Goal: Use online tool/utility

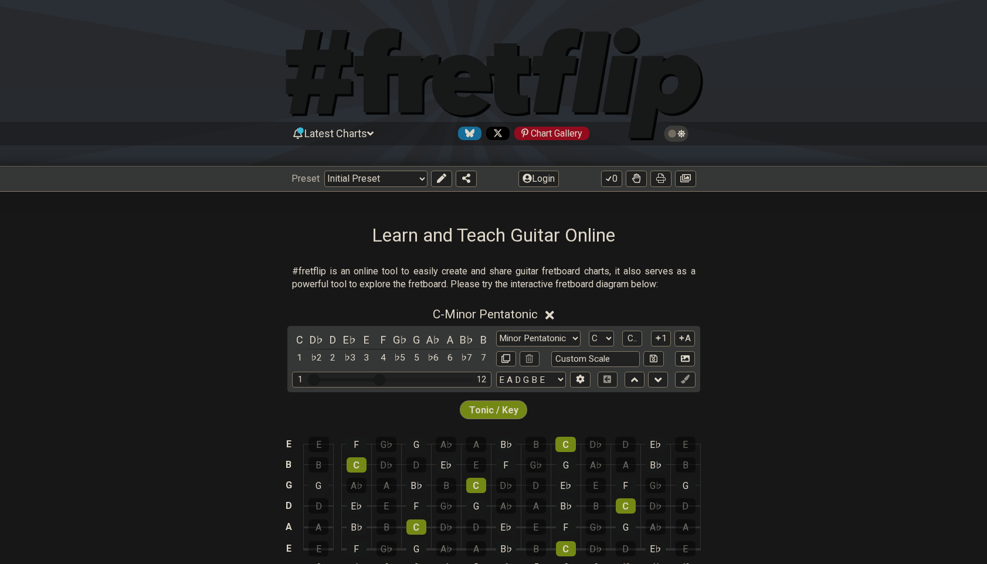
click at [517, 77] on icon at bounding box center [494, 84] width 422 height 117
click at [361, 178] on select "Welcome to #fretflip! Initial Preset Custom Preset Minor Pentatonic Major Penta…" at bounding box center [375, 179] width 103 height 16
click at [324, 171] on select "Welcome to #fretflip! Initial Preset Custom Preset Minor Pentatonic Major Penta…" at bounding box center [375, 179] width 103 height 16
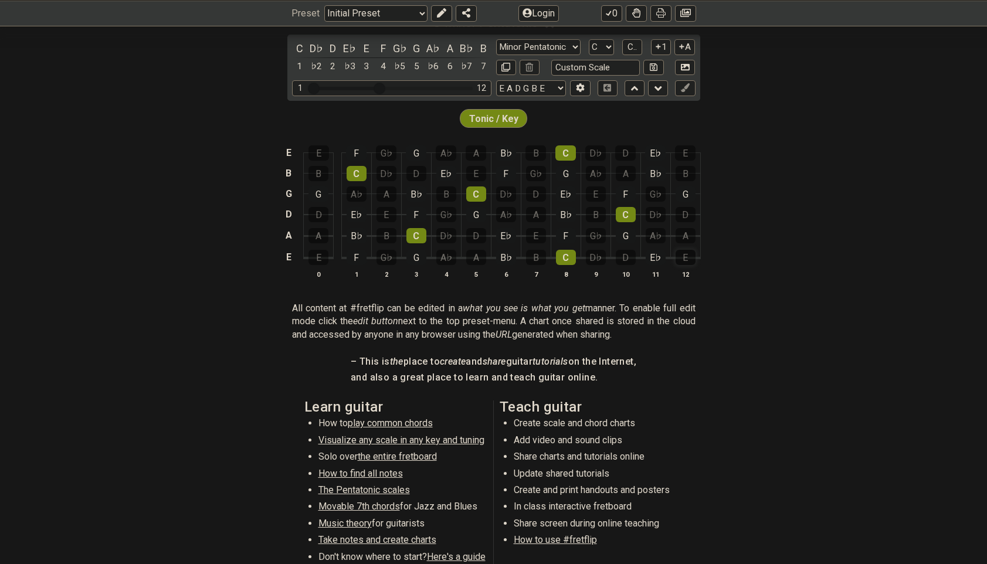
scroll to position [298, 0]
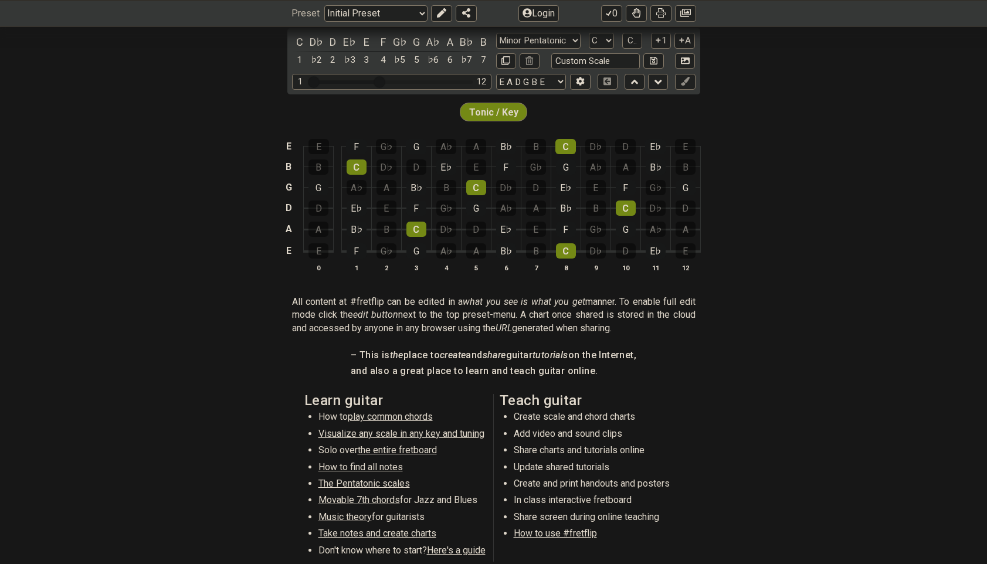
click at [369, 434] on span "Visualize any scale in any key and tuning" at bounding box center [401, 433] width 166 height 11
select select "/guitar-scales"
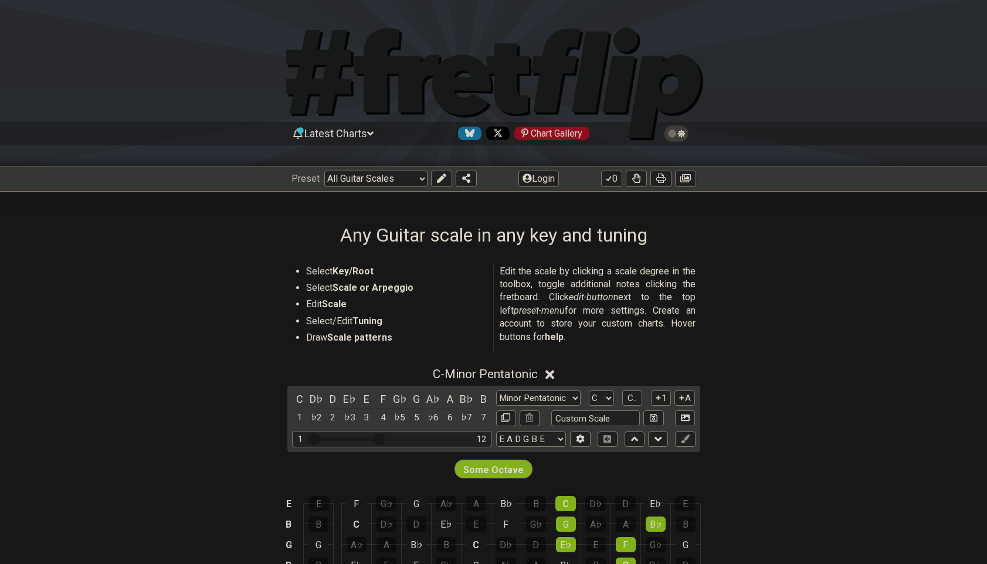
click at [414, 270] on li "Select Key/Root" at bounding box center [395, 273] width 179 height 16
click at [894, 288] on section "Select Key/Root Select Scale or Arpeggio Edit Scale Select/Edit Tuning Draw Sca…" at bounding box center [493, 310] width 987 height 100
click at [304, 401] on div "C" at bounding box center [299, 399] width 15 height 16
click at [339, 402] on div "D" at bounding box center [332, 399] width 15 height 16
